Goal: Task Accomplishment & Management: Manage account settings

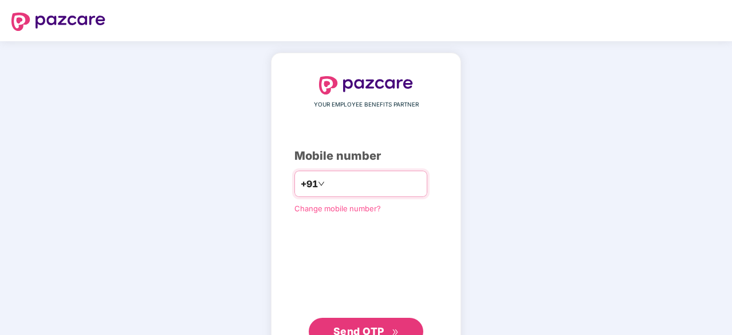
click at [388, 191] on input "number" at bounding box center [374, 184] width 94 height 18
type input "**********"
click at [373, 328] on span "Send OTP" at bounding box center [358, 331] width 51 height 12
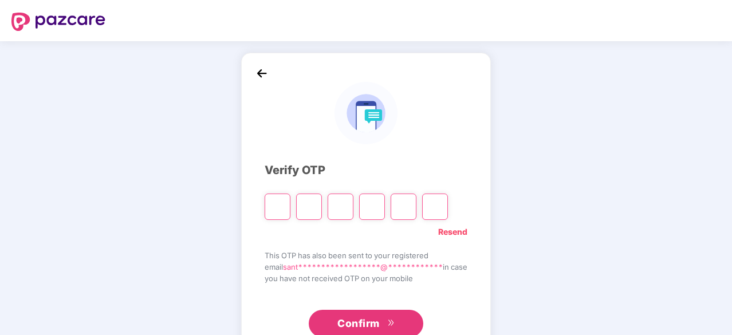
type input "*"
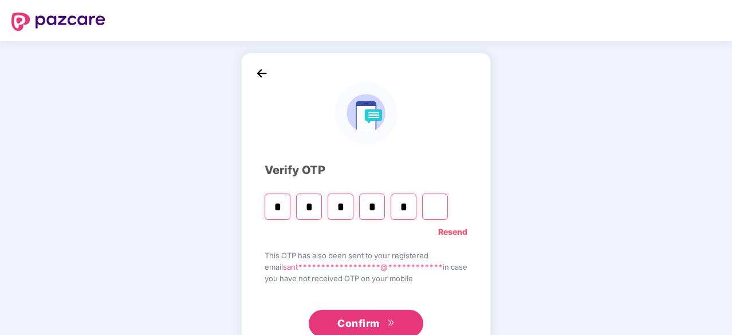
type input "*"
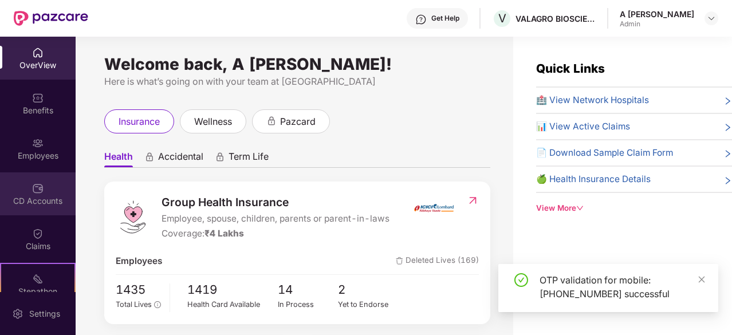
click at [40, 183] on img at bounding box center [37, 188] width 11 height 11
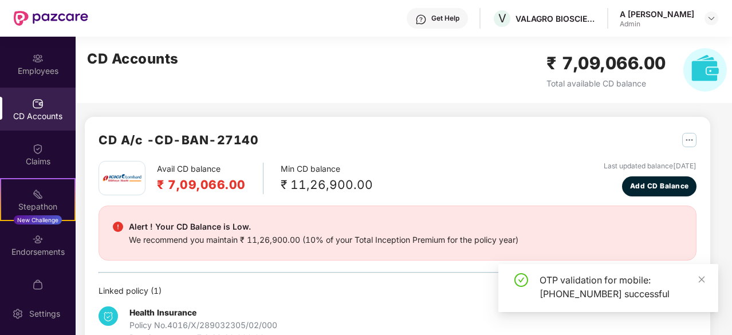
scroll to position [106, 0]
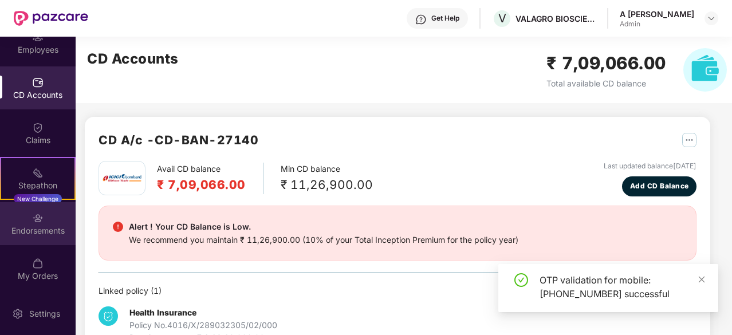
click at [62, 220] on div "Endorsements" at bounding box center [38, 223] width 76 height 43
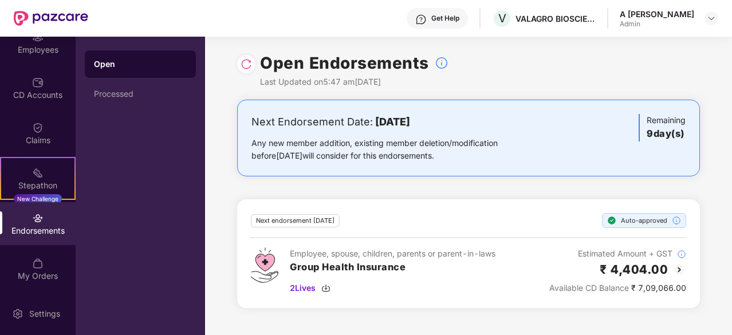
click at [708, 97] on div "Open Endorsements Last Updated on 5:47 am[DATE]" at bounding box center [468, 68] width 527 height 63
drag, startPoint x: 707, startPoint y: 100, endPoint x: 720, endPoint y: 188, distance: 89.2
drag, startPoint x: 731, startPoint y: 181, endPoint x: 725, endPoint y: 233, distance: 52.5
click at [694, 69] on div "Open Endorsements Last Updated on 5:47 am[DATE]" at bounding box center [468, 68] width 463 height 63
drag, startPoint x: 702, startPoint y: 51, endPoint x: 689, endPoint y: 206, distance: 155.7
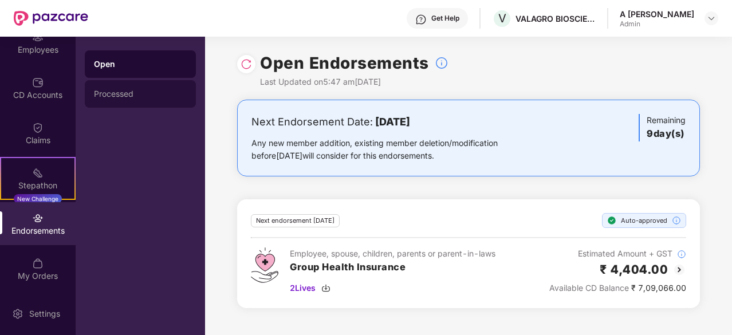
click at [172, 94] on div "Processed" at bounding box center [140, 93] width 93 height 9
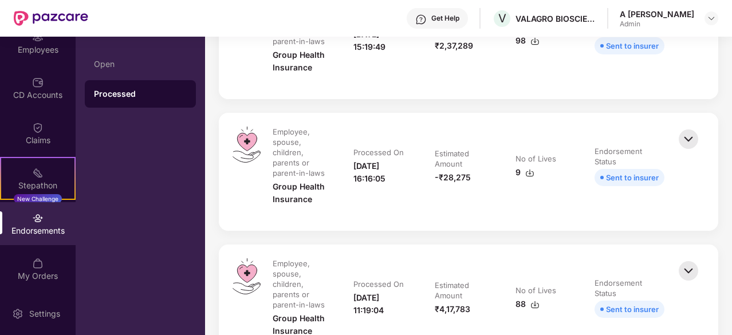
drag, startPoint x: 712, startPoint y: 54, endPoint x: 677, endPoint y: 136, distance: 88.5
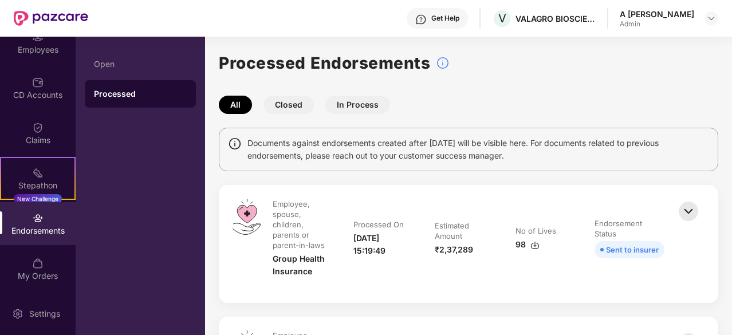
drag, startPoint x: 629, startPoint y: 104, endPoint x: 646, endPoint y: -35, distance: 139.6
click at [667, 44] on main "Processed Endorsements All Closed In Process Documents against endorsements cre…" at bounding box center [468, 186] width 527 height 298
click at [25, 56] on div "Employees" at bounding box center [38, 42] width 76 height 43
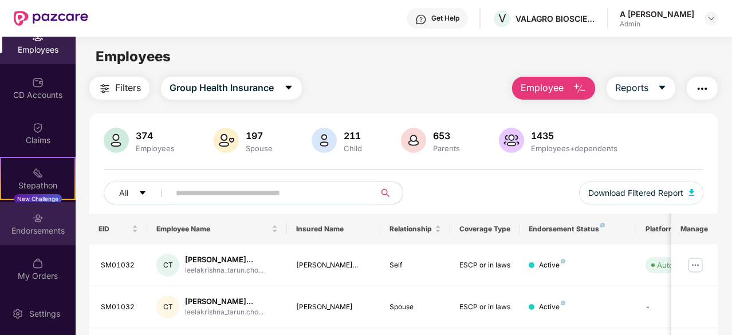
click at [32, 227] on div "Endorsements" at bounding box center [38, 230] width 76 height 11
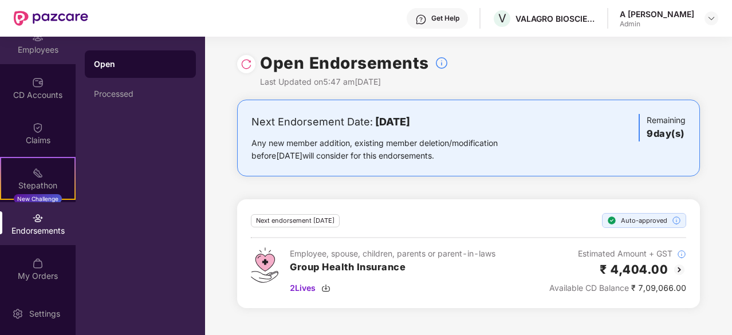
click at [41, 54] on div "Employees" at bounding box center [38, 49] width 76 height 11
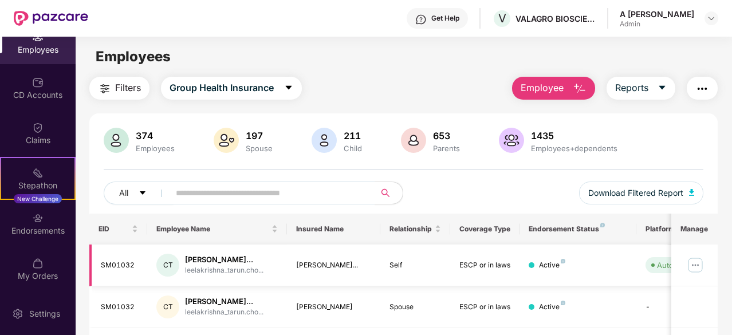
click at [693, 264] on img at bounding box center [695, 265] width 18 height 18
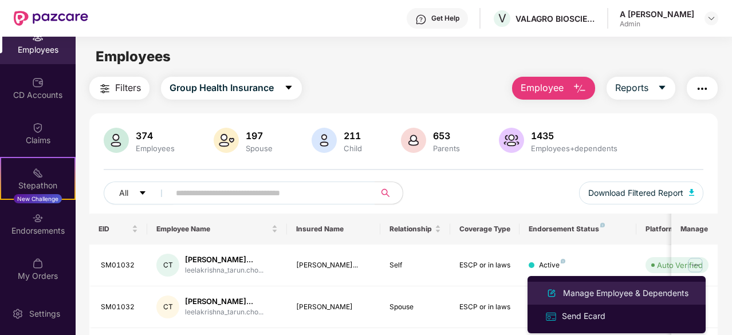
click at [649, 289] on div "Manage Employee & Dependents" at bounding box center [626, 293] width 130 height 13
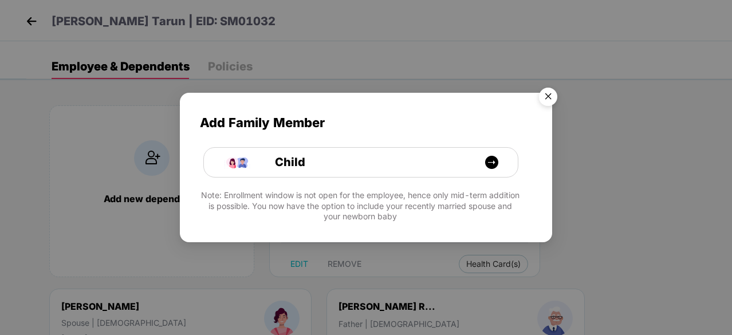
click at [547, 105] on img "Close" at bounding box center [548, 98] width 32 height 32
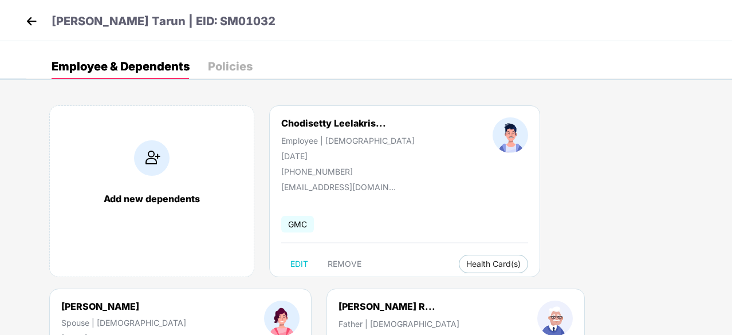
click at [32, 31] on header "[PERSON_NAME] Tarun | EID: SM01032" at bounding box center [149, 23] width 253 height 21
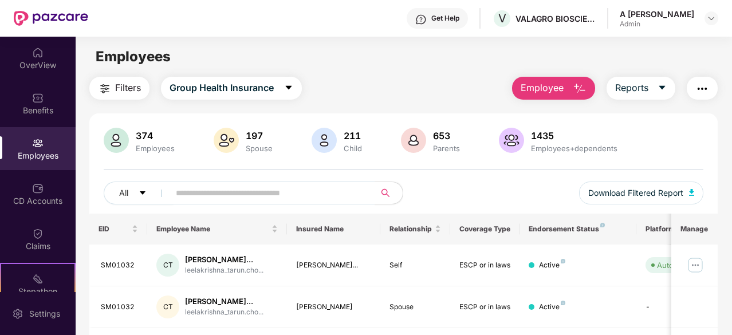
click at [49, 155] on div "Employees" at bounding box center [38, 155] width 76 height 11
click at [52, 60] on div "OverView" at bounding box center [38, 65] width 76 height 11
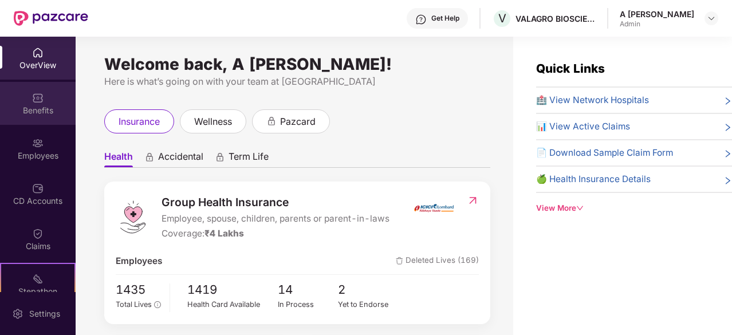
click at [23, 105] on div "Benefits" at bounding box center [38, 110] width 76 height 11
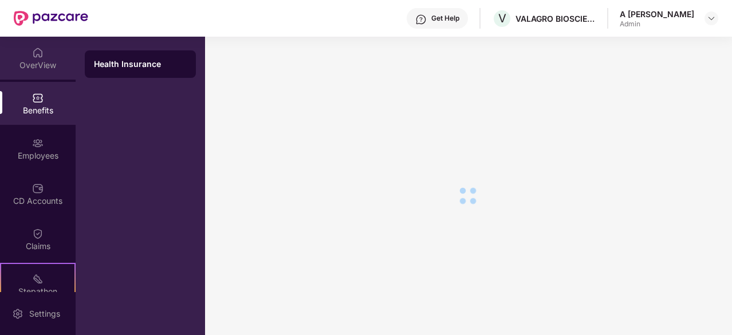
click at [39, 70] on div "OverView" at bounding box center [38, 65] width 76 height 11
